Goal: Information Seeking & Learning: Learn about a topic

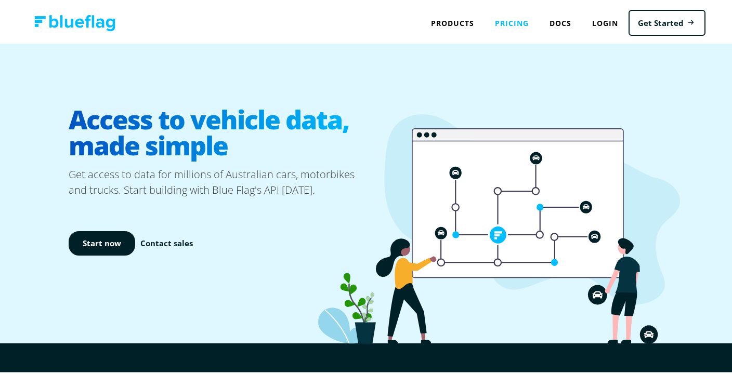
click at [511, 21] on link "Pricing" at bounding box center [511, 20] width 55 height 21
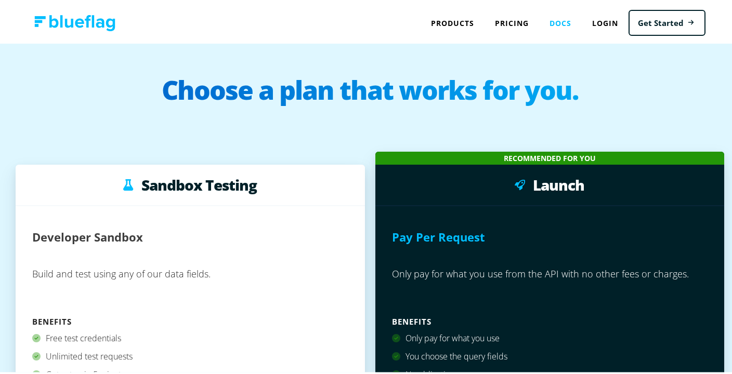
click at [564, 17] on link "Docs" at bounding box center [560, 20] width 43 height 21
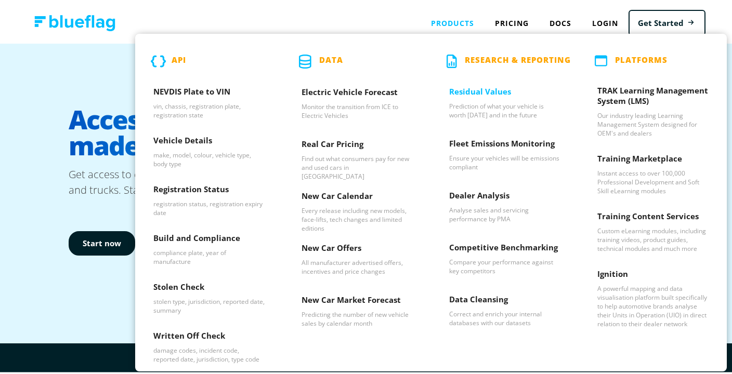
scroll to position [2, 0]
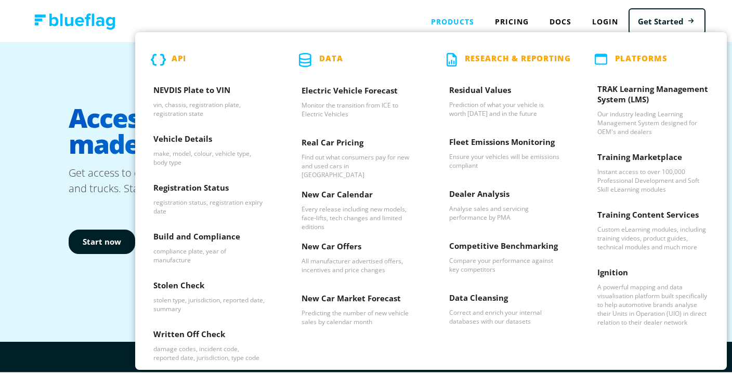
click at [440, 14] on div "Products API NEVDIS Plate to VIN vin, chassis, registration plate, registration…" at bounding box center [452, 19] width 64 height 21
